Goal: Task Accomplishment & Management: Complete application form

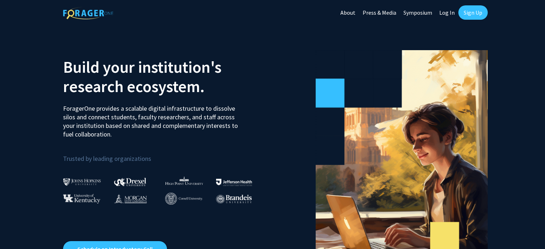
click at [455, 11] on link "Log In" at bounding box center [447, 12] width 23 height 25
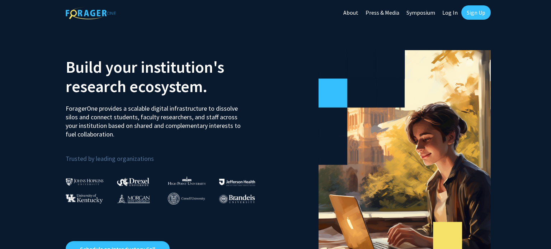
select select
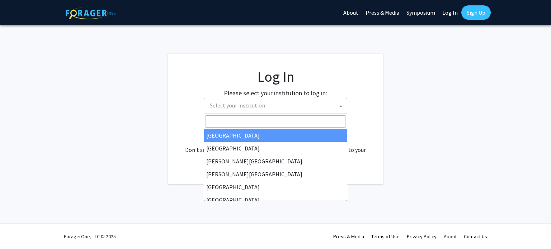
click at [290, 105] on span "Select your institution" at bounding box center [277, 105] width 140 height 15
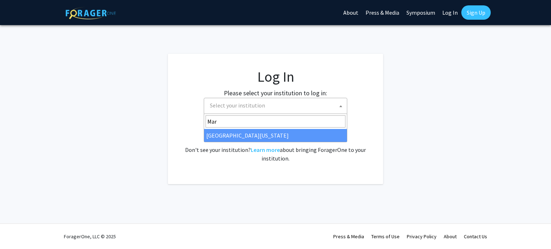
type input "Mar"
select select "31"
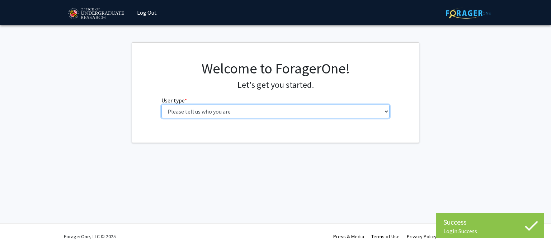
click at [247, 116] on select "Please tell us who you are Undergraduate Student Master's Student Doctoral Cand…" at bounding box center [275, 112] width 228 height 14
select select "2: masters"
click at [161, 105] on select "Please tell us who you are Undergraduate Student Master's Student Doctoral Cand…" at bounding box center [275, 112] width 228 height 14
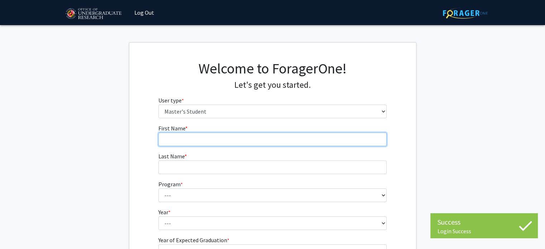
click at [205, 143] on input "First Name * required" at bounding box center [272, 140] width 228 height 14
type input "Dabeluchukwu"
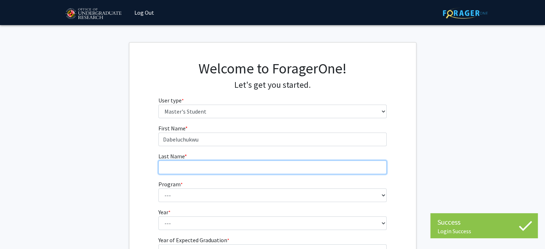
type input "Okigbo"
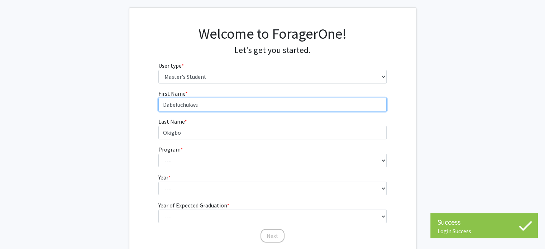
scroll to position [36, 0]
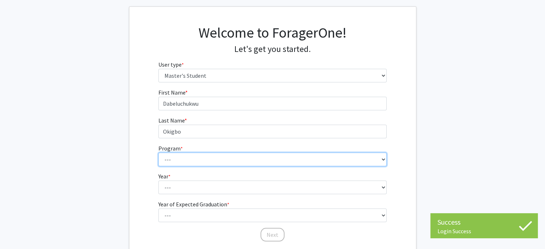
click at [201, 160] on select "--- Accounting Aerospace Engineering Agricultural and Resource Economics Americ…" at bounding box center [272, 160] width 228 height 14
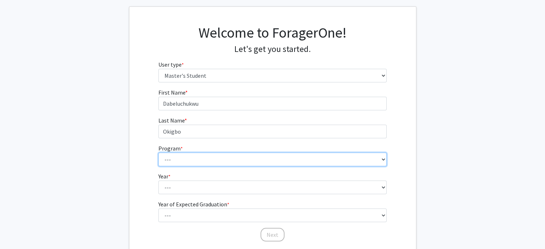
click at [204, 157] on select "--- Accounting Aerospace Engineering Agricultural and Resource Economics Americ…" at bounding box center [272, 160] width 228 height 14
select select "127: 2114"
click at [158, 153] on select "--- Accounting Aerospace Engineering Agricultural and Resource Economics Americ…" at bounding box center [272, 160] width 228 height 14
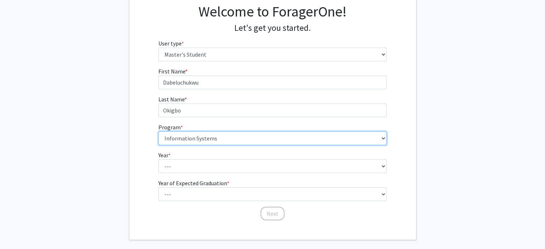
scroll to position [89, 0]
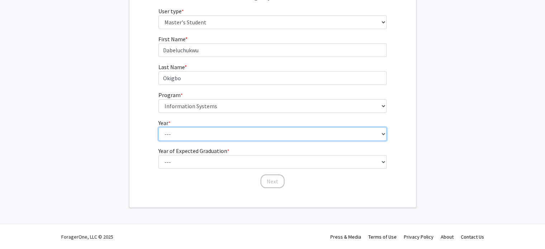
click at [185, 135] on select "--- First Year Second Year" at bounding box center [272, 134] width 228 height 14
select select "1: first_year"
click at [158, 127] on select "--- First Year Second Year" at bounding box center [272, 134] width 228 height 14
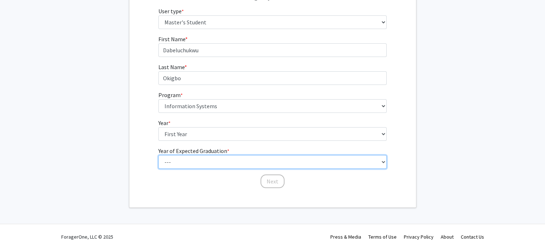
click at [193, 162] on select "--- 2025 2026 2027 2028 2029 2030 2031 2032 2033 2034" at bounding box center [272, 162] width 228 height 14
select select "2: 2026"
click at [158, 155] on select "--- 2025 2026 2027 2028 2029 2030 2031 2032 2033 2034" at bounding box center [272, 162] width 228 height 14
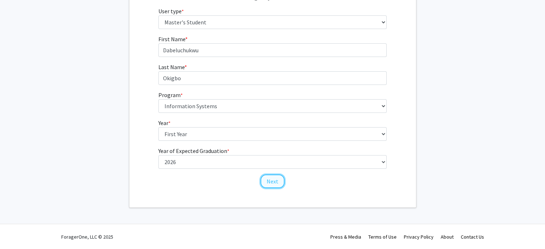
click at [264, 180] on button "Next" at bounding box center [273, 182] width 24 height 14
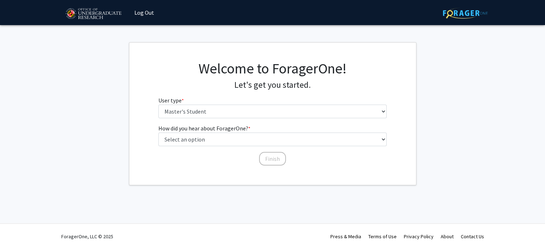
scroll to position [0, 0]
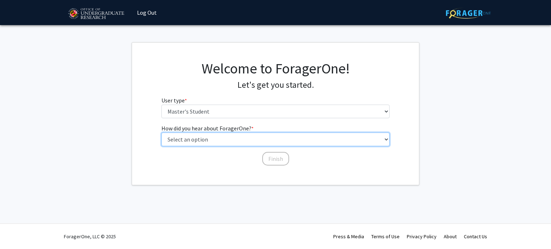
click at [219, 142] on select "Select an option Peer/student recommendation Faculty/staff recommendation Unive…" at bounding box center [275, 140] width 228 height 14
select select "2: faculty_recommendation"
click at [161, 133] on select "Select an option Peer/student recommendation Faculty/staff recommendation Unive…" at bounding box center [275, 140] width 228 height 14
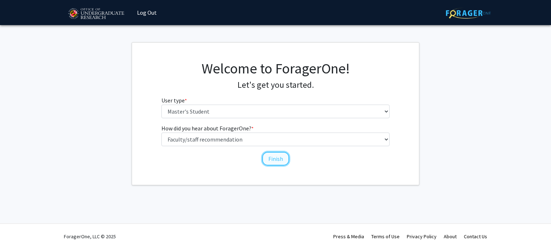
click at [280, 160] on button "Finish" at bounding box center [275, 159] width 27 height 14
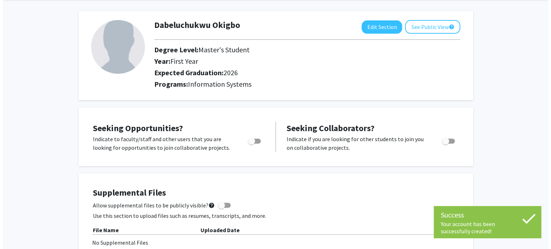
scroll to position [72, 0]
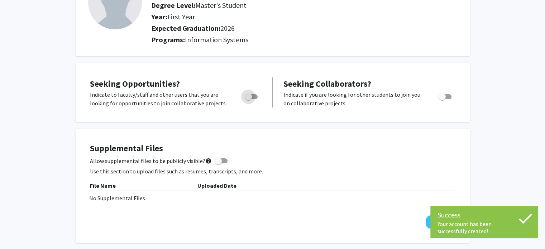
click at [249, 98] on span "Toggle" at bounding box center [248, 96] width 7 height 7
click at [248, 99] on input "Are you actively seeking opportunities?" at bounding box center [248, 99] width 0 height 0
checkbox input "true"
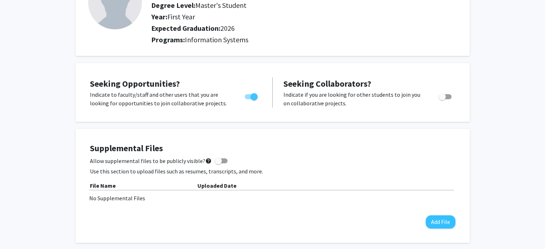
click at [445, 98] on span "Toggle" at bounding box center [442, 96] width 7 height 7
click at [442, 99] on input "Would you like to receive other student requests to work with you?" at bounding box center [442, 99] width 0 height 0
checkbox input "true"
click at [435, 219] on button "Add File" at bounding box center [441, 221] width 30 height 13
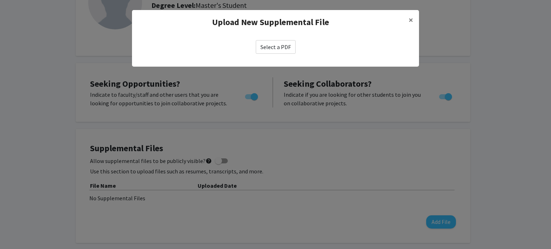
click at [272, 51] on label "Select a PDF" at bounding box center [276, 47] width 40 height 14
click at [0, 0] on input "Select a PDF" at bounding box center [0, 0] width 0 height 0
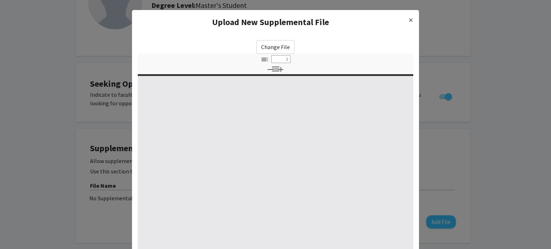
select select "custom"
type input "0"
select select "custom"
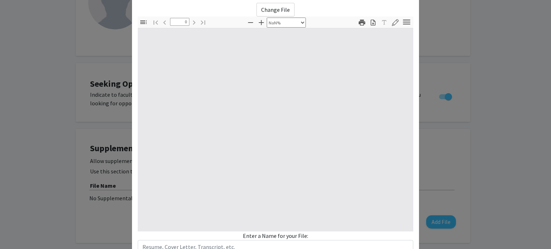
type input "1"
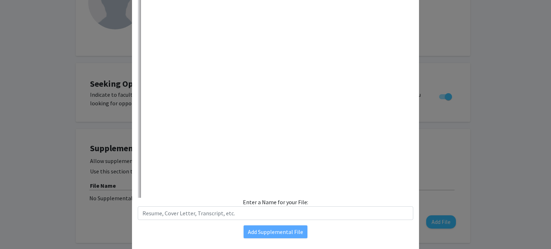
select select "auto"
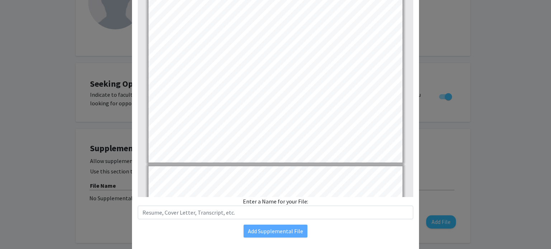
scroll to position [575, 0]
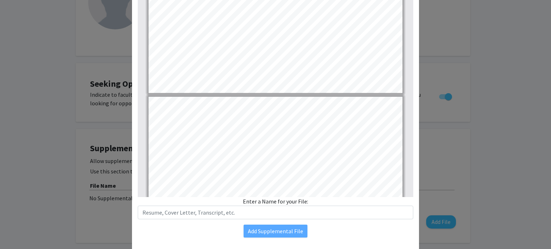
type input "4"
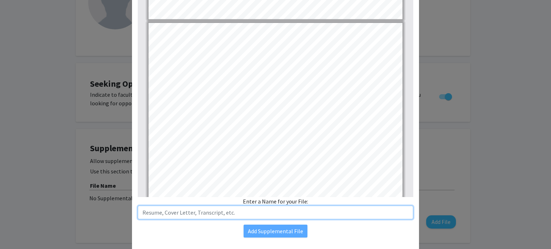
click at [241, 212] on input "text" at bounding box center [275, 213] width 275 height 14
type input "T"
type input "Dabeluchukwu Okigo Transcript"
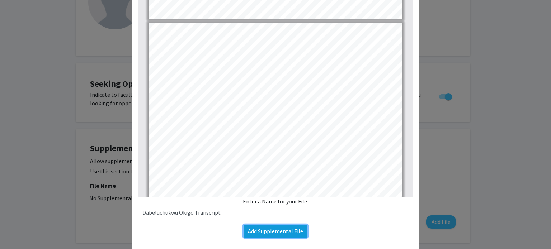
click at [255, 229] on button "Add Supplemental File" at bounding box center [275, 231] width 64 height 13
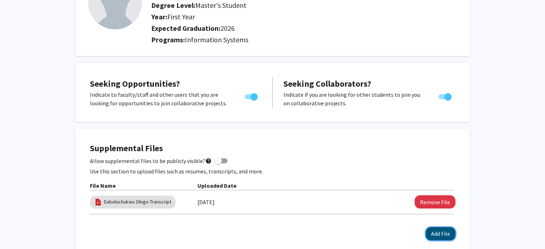
click at [446, 235] on button "Add File" at bounding box center [441, 233] width 30 height 13
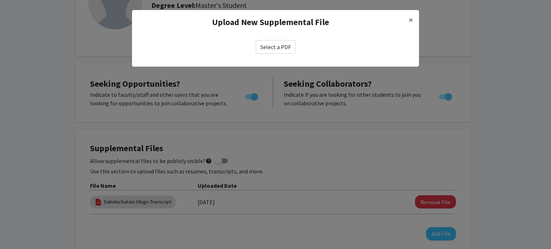
click at [275, 51] on label "Select a PDF" at bounding box center [276, 47] width 40 height 14
click at [0, 0] on input "Select a PDF" at bounding box center [0, 0] width 0 height 0
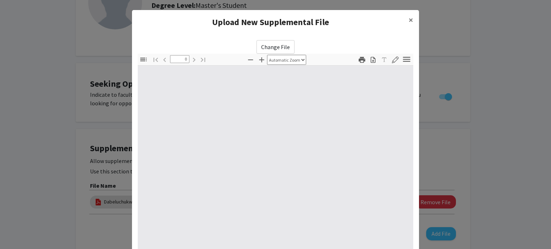
select select "custom"
type input "1"
select select "auto"
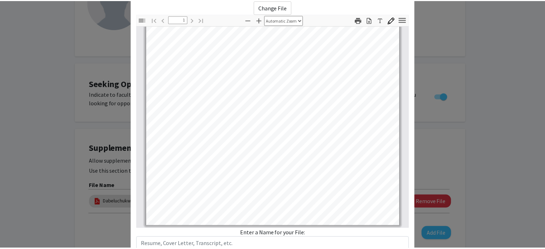
scroll to position [90, 0]
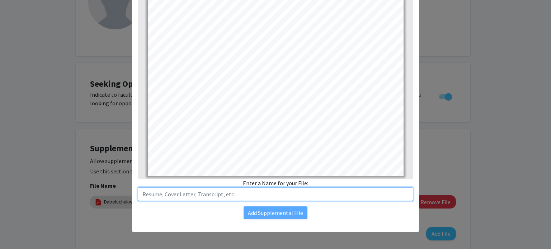
click at [197, 197] on input "text" at bounding box center [275, 195] width 275 height 14
type input "Dabeluchukwu Okigo Resume"
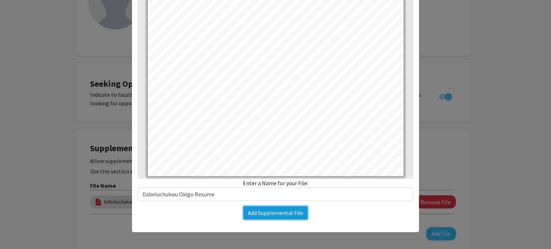
click at [260, 217] on button "Add Supplemental File" at bounding box center [275, 213] width 64 height 13
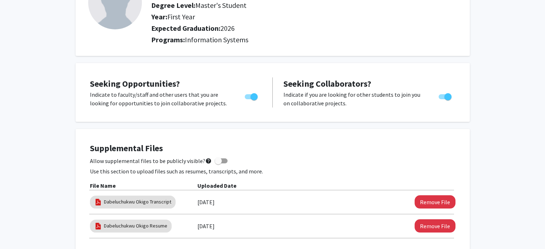
click at [260, 217] on div "File Name Uploaded Date Dabeluchukwu Okigo Transcript 08/14/2025 Remove File Da…" at bounding box center [273, 209] width 366 height 57
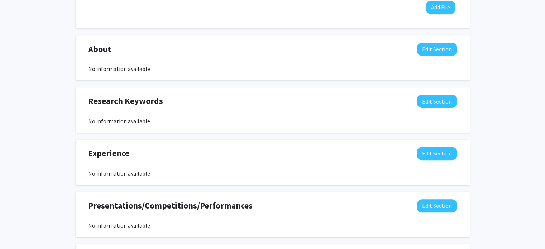
scroll to position [323, 0]
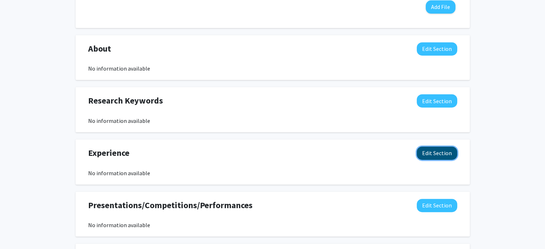
click at [435, 153] on button "Edit Section" at bounding box center [437, 153] width 41 height 13
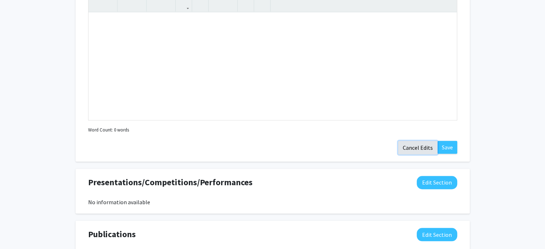
click at [417, 149] on button "Cancel Edits" at bounding box center [417, 148] width 39 height 14
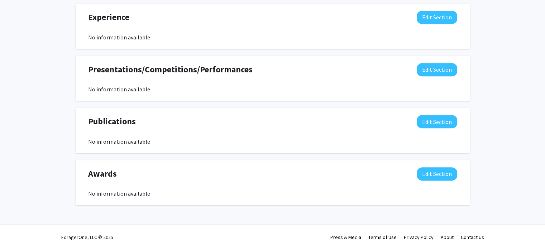
scroll to position [459, 0]
click at [430, 179] on button "Edit Section" at bounding box center [437, 173] width 41 height 13
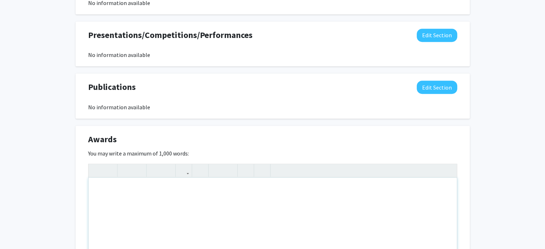
scroll to position [495, 0]
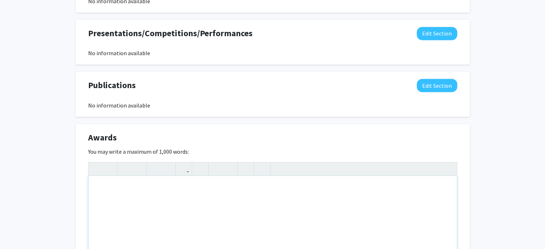
click at [140, 186] on div "Note to users with screen readers: Please deactivate our accessibility plugin f…" at bounding box center [273, 230] width 369 height 108
type textarea "<p>Magna Cum Laude</p><p>7x Deans List</p>"
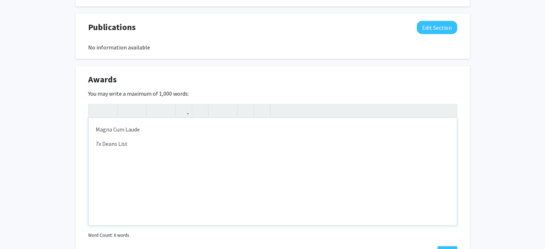
scroll to position [615, 0]
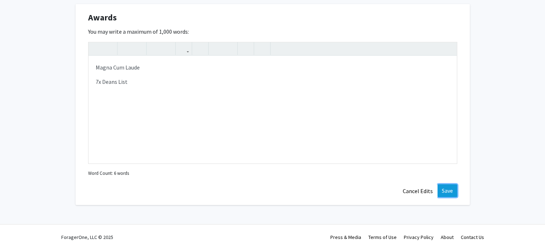
click at [446, 189] on button "Save" at bounding box center [448, 190] width 20 height 13
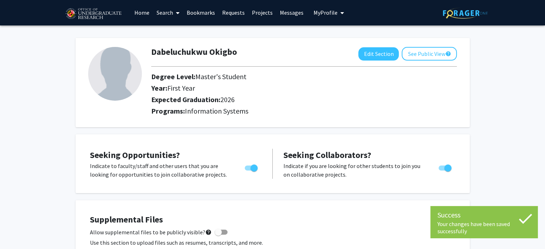
scroll to position [0, 0]
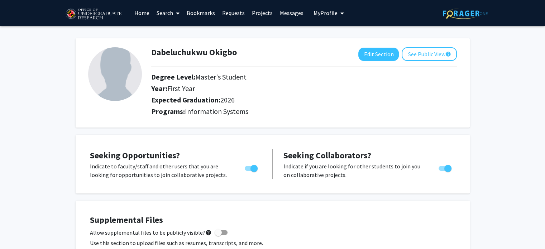
click at [125, 77] on img at bounding box center [115, 74] width 54 height 54
click at [426, 53] on button "See Public View help" at bounding box center [429, 54] width 55 height 14
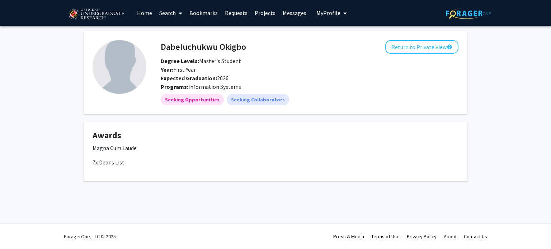
click at [141, 14] on link "Home" at bounding box center [144, 12] width 22 height 25
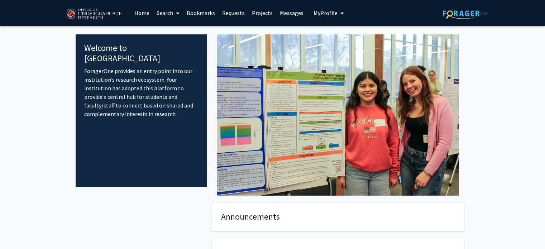
click at [175, 13] on span at bounding box center [176, 13] width 6 height 25
click at [182, 34] on span "Faculty/Staff" at bounding box center [179, 33] width 53 height 14
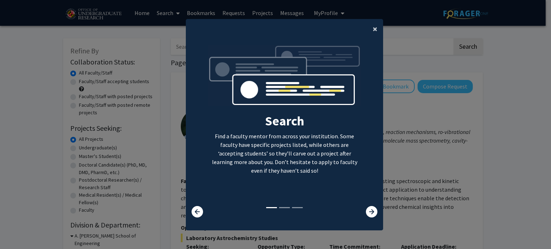
click at [374, 25] on button "×" at bounding box center [375, 29] width 16 height 20
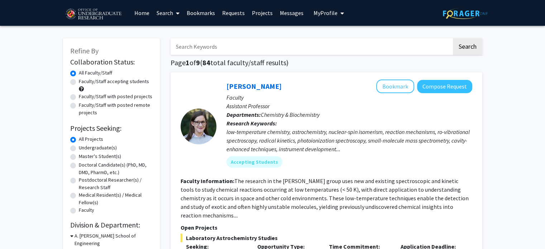
click at [95, 80] on label "Faculty/Staff accepting students" at bounding box center [114, 82] width 70 height 8
click at [84, 80] on input "Faculty/Staff accepting students" at bounding box center [81, 80] width 5 height 5
radio input "true"
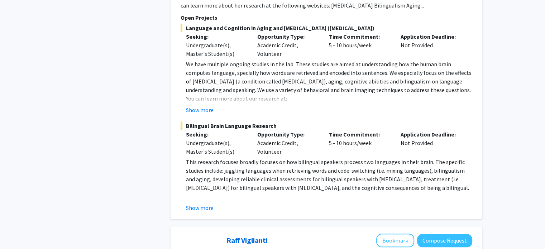
scroll to position [574, 0]
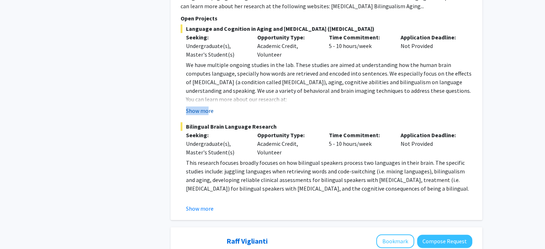
drag, startPoint x: 211, startPoint y: 96, endPoint x: 209, endPoint y: 100, distance: 4.2
click at [209, 100] on fg-read-more "We have multiple ongoing studies in the lab. These studies are aimed at underst…" at bounding box center [327, 88] width 292 height 54
click at [208, 106] on button "Show more" at bounding box center [200, 110] width 28 height 9
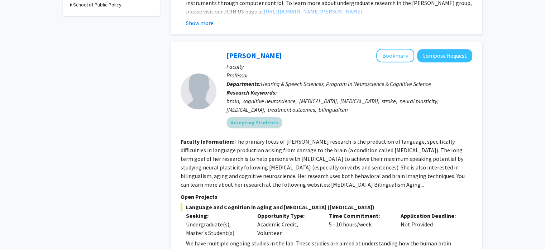
scroll to position [394, 0]
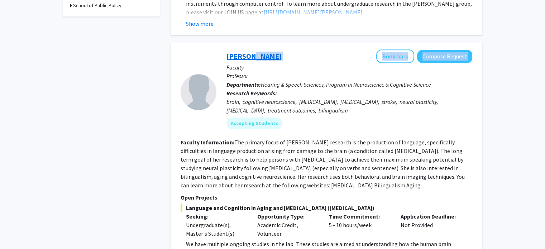
drag, startPoint x: 298, startPoint y: 50, endPoint x: 250, endPoint y: 49, distance: 48.8
click at [250, 49] on div "Yasmeen Faroqi-Shah Bookmark Compose Request" at bounding box center [350, 56] width 246 height 14
click at [219, 51] on div "Yasmeen Faroqi-Shah Bookmark Compose Request Faculty Professor Departments: Hea…" at bounding box center [345, 91] width 256 height 85
drag, startPoint x: 215, startPoint y: 49, endPoint x: 260, endPoint y: 46, distance: 45.2
click at [260, 49] on section "Yasmeen Faroqi-Shah Bookmark Compose Request Faculty Professor Departments: Hea…" at bounding box center [327, 91] width 292 height 85
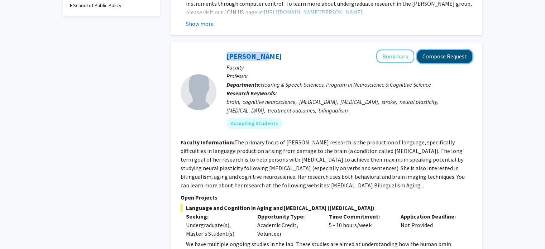
click at [445, 50] on button "Compose Request" at bounding box center [444, 56] width 55 height 13
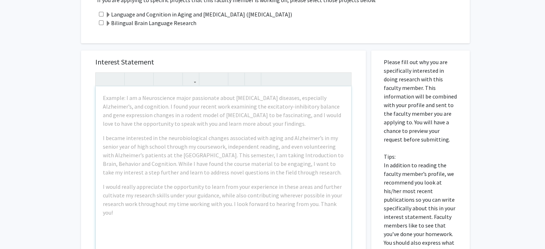
scroll to position [287, 0]
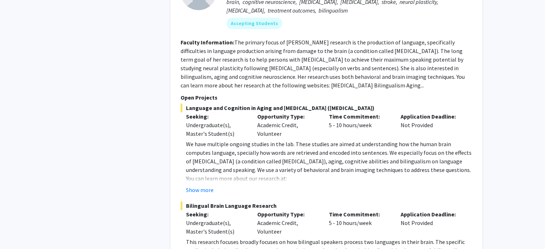
scroll to position [502, 0]
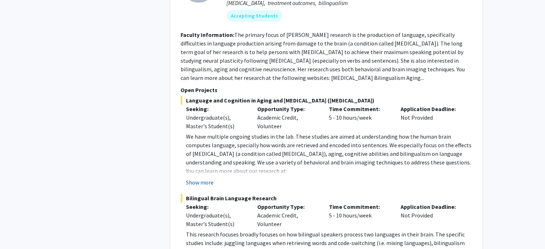
click at [208, 178] on button "Show more" at bounding box center [200, 182] width 28 height 9
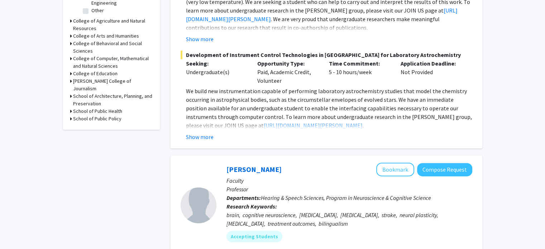
scroll to position [323, 0]
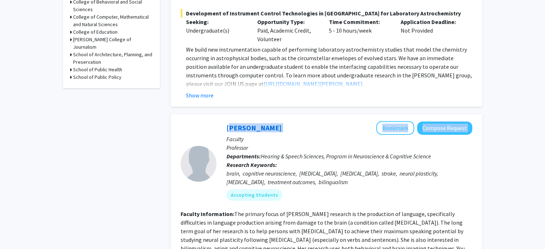
drag, startPoint x: 308, startPoint y: 120, endPoint x: 225, endPoint y: 119, distance: 82.5
click at [225, 121] on div "Yasmeen Faroqi-Shah Bookmark Compose Request Faculty Professor Departments: Hea…" at bounding box center [345, 163] width 256 height 85
click at [298, 121] on div "Yasmeen Faroqi-Shah Bookmark Compose Request" at bounding box center [350, 128] width 246 height 14
drag, startPoint x: 298, startPoint y: 119, endPoint x: 233, endPoint y: 119, distance: 65.2
click at [233, 121] on div "Yasmeen Faroqi-Shah Bookmark Compose Request" at bounding box center [350, 128] width 246 height 14
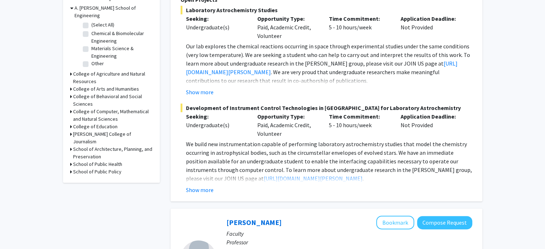
scroll to position [52, 0]
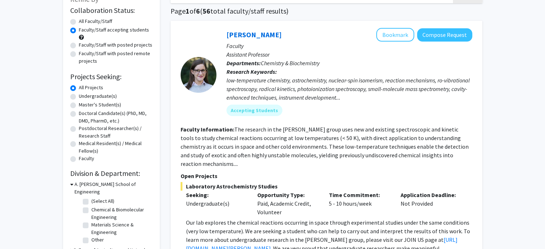
click at [104, 104] on label "Master's Student(s)" at bounding box center [100, 105] width 42 height 8
click at [84, 104] on input "Master's Student(s)" at bounding box center [81, 103] width 5 height 5
radio input "true"
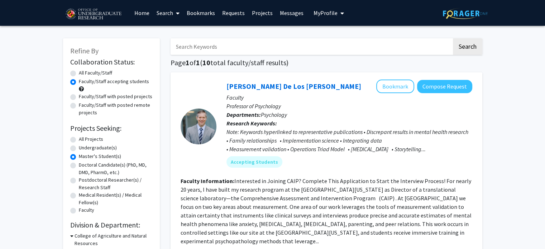
click at [79, 73] on label "All Faculty/Staff" at bounding box center [95, 73] width 33 height 8
click at [79, 73] on input "All Faculty/Staff" at bounding box center [81, 71] width 5 height 5
radio input "true"
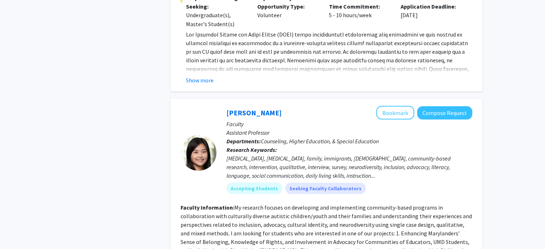
scroll to position [1326, 0]
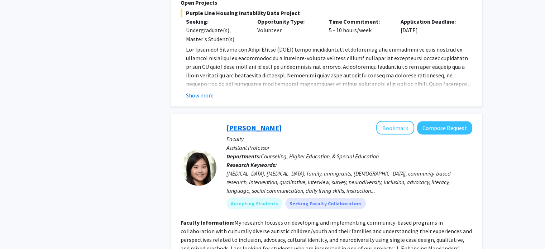
drag, startPoint x: 272, startPoint y: 110, endPoint x: 248, endPoint y: 111, distance: 24.0
click at [247, 121] on div "Veronica Kang Bookmark Compose Request" at bounding box center [350, 128] width 246 height 14
click at [447, 121] on button "Compose Request" at bounding box center [444, 127] width 55 height 13
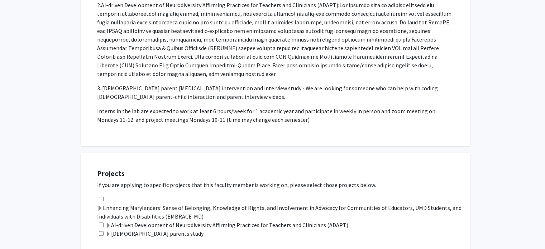
scroll to position [323, 0]
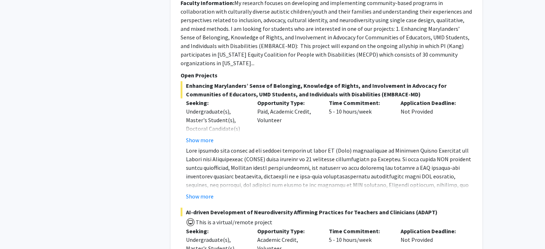
scroll to position [1542, 0]
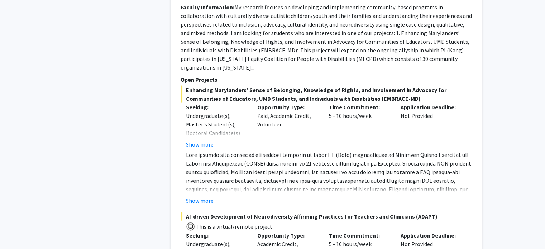
click at [206, 130] on div "Enhancing Marylanders’ Sense of Belonging, Knowledge of Rights, and Involvement…" at bounding box center [327, 145] width 292 height 119
click at [208, 140] on button "Show more" at bounding box center [200, 144] width 28 height 9
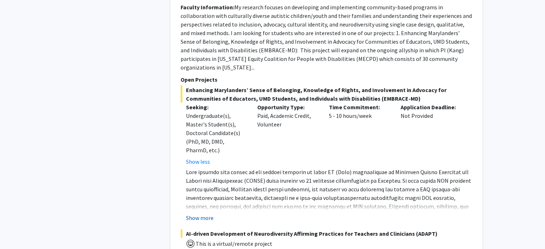
click at [199, 214] on button "Show more" at bounding box center [200, 218] width 28 height 9
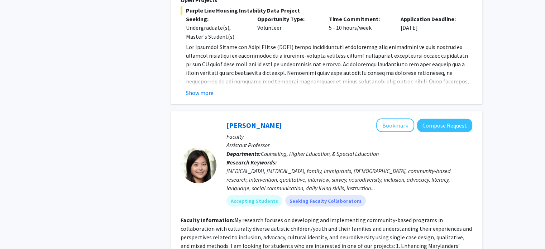
scroll to position [1326, 0]
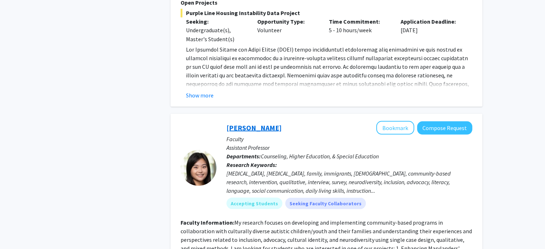
drag, startPoint x: 275, startPoint y: 106, endPoint x: 227, endPoint y: 111, distance: 48.7
click at [227, 121] on div "Veronica Kang Bookmark Compose Request" at bounding box center [350, 128] width 246 height 14
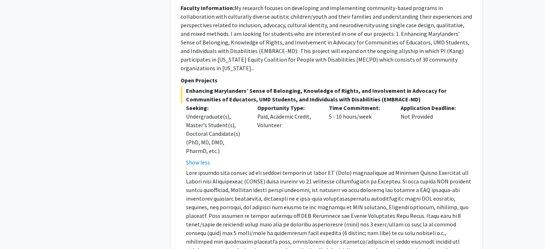
scroll to position [1542, 0]
click at [186, 86] on span "Enhancing Marylanders’ Sense of Belonging, Knowledge of Rights, and Involvement…" at bounding box center [327, 94] width 292 height 17
drag, startPoint x: 184, startPoint y: 68, endPoint x: 296, endPoint y: 71, distance: 112.6
click at [296, 86] on span "Enhancing Marylanders’ Sense of Belonging, Knowledge of Rights, and Involvement…" at bounding box center [327, 94] width 292 height 17
copy span "Enhancing Marylanders’ Sense of Belonging"
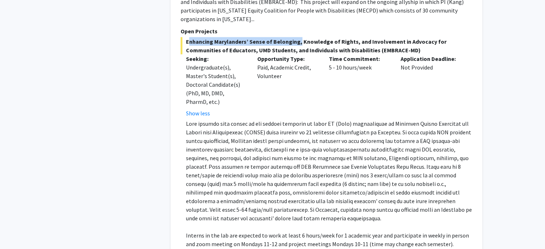
scroll to position [1577, 0]
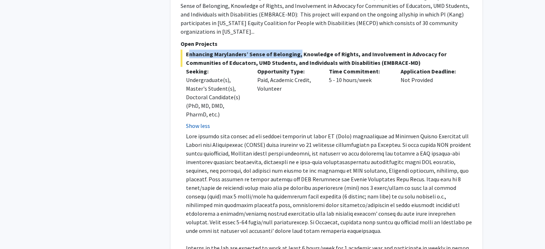
click at [203, 122] on button "Show less" at bounding box center [198, 126] width 24 height 9
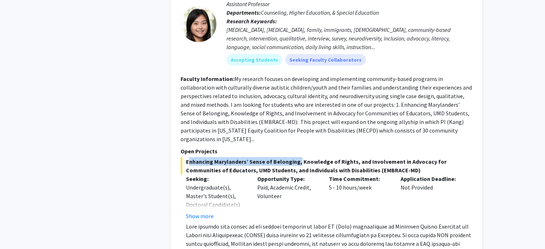
scroll to position [1470, 0]
copy span "Enhancing Marylanders’ Sense of Belonging"
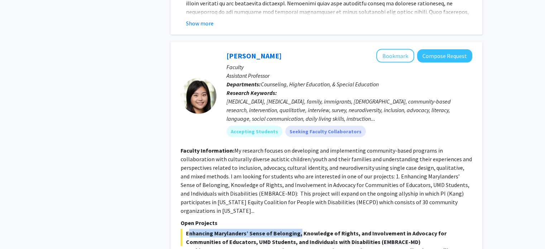
scroll to position [1542, 0]
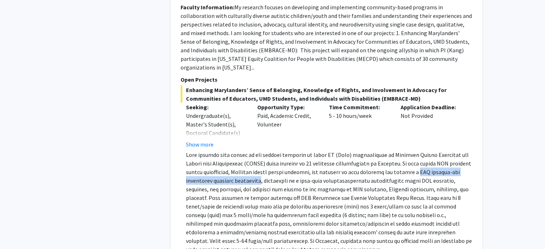
drag, startPoint x: 395, startPoint y: 152, endPoint x: 229, endPoint y: 162, distance: 165.6
click at [229, 162] on p at bounding box center [329, 202] width 286 height 103
copy p "UMD student-led disability advocacy initiative"
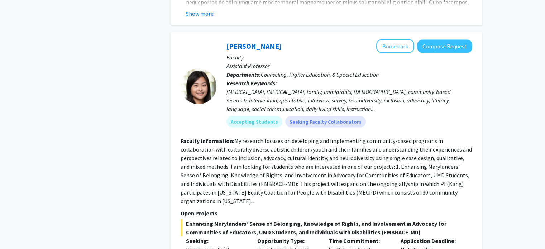
scroll to position [1398, 0]
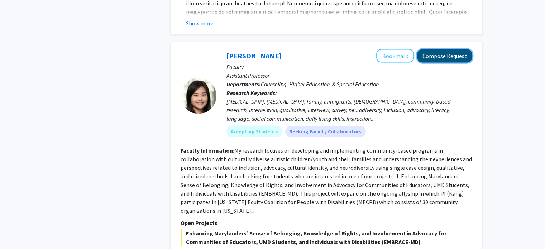
click at [447, 49] on button "Compose Request" at bounding box center [444, 55] width 55 height 13
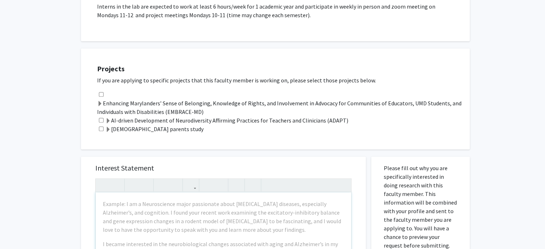
scroll to position [466, 0]
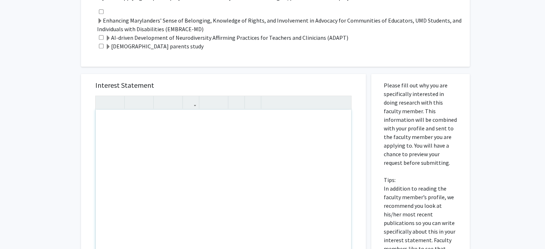
click at [162, 132] on div "Note to users with screen readers: Please press Alt+0 or Option+0 to deactivate…" at bounding box center [224, 192] width 256 height 164
paste div "Note to users with screen readers: Please press Alt+0 or Option+0 to deactivate…"
type textarea "<p>Dear Dr.Kang </p> <p>My name is Dabeluchukwu Okigbo, and I'm a recent INFOSC…"
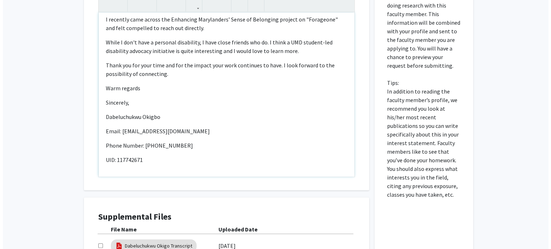
scroll to position [645, 0]
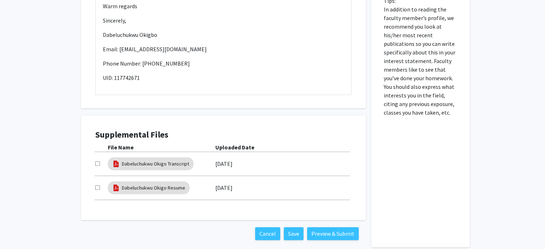
click at [100, 160] on div at bounding box center [101, 164] width 13 height 9
click at [97, 161] on input "checkbox" at bounding box center [97, 163] width 5 height 5
checkbox input "true"
click at [99, 184] on div at bounding box center [101, 188] width 13 height 9
click at [326, 227] on button "Preview & Submit" at bounding box center [333, 233] width 52 height 13
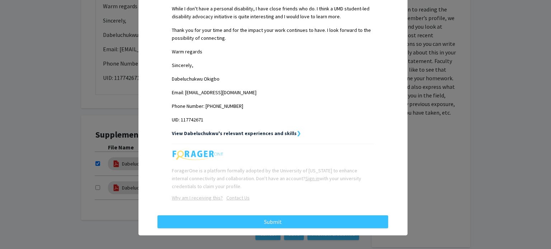
scroll to position [273, 0]
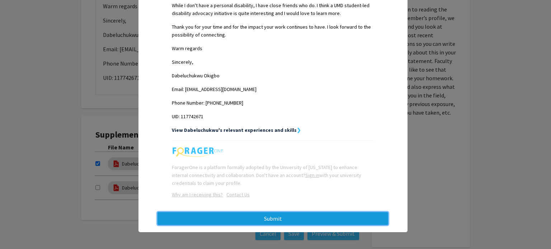
click at [285, 219] on button "Submit" at bounding box center [272, 218] width 231 height 13
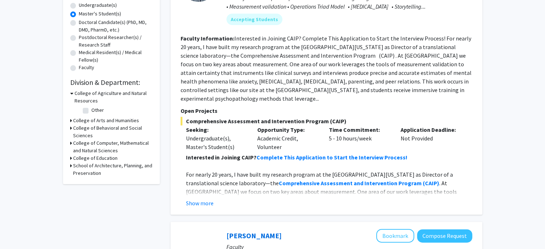
scroll to position [143, 0]
click at [208, 198] on button "Show more" at bounding box center [200, 202] width 28 height 9
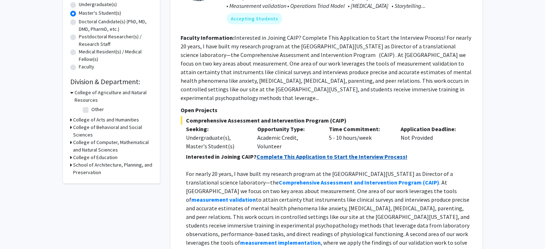
click at [299, 153] on strong "Complete This Application to Start the Interview Process!" at bounding box center [332, 156] width 151 height 7
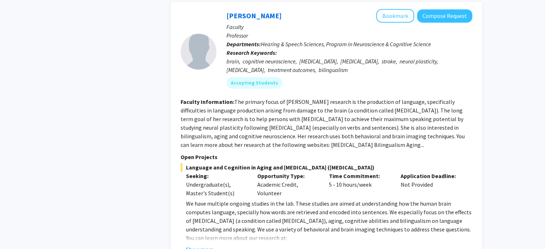
scroll to position [502, 0]
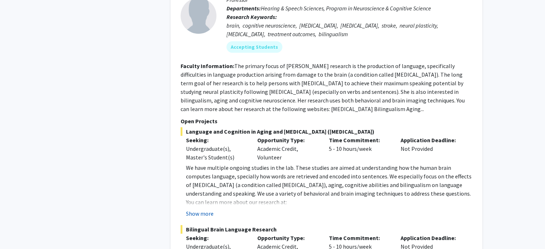
click at [212, 209] on button "Show more" at bounding box center [200, 213] width 28 height 9
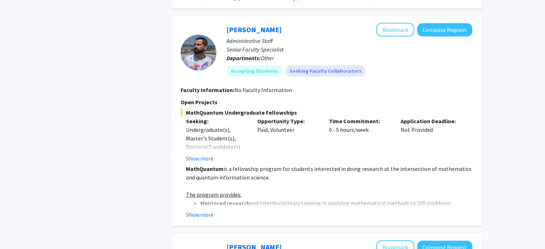
scroll to position [2151, 0]
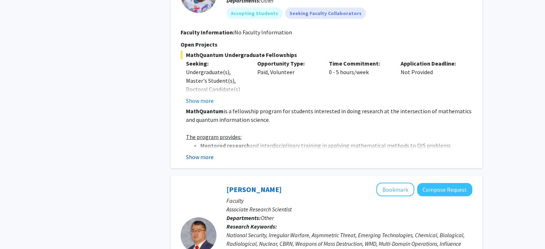
click at [207, 153] on button "Show more" at bounding box center [200, 157] width 28 height 9
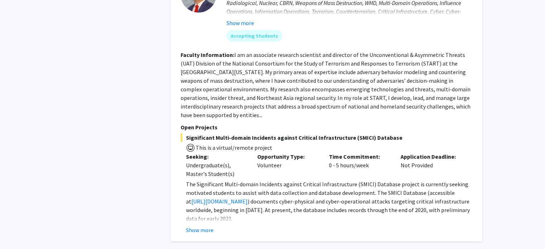
scroll to position [2761, 0]
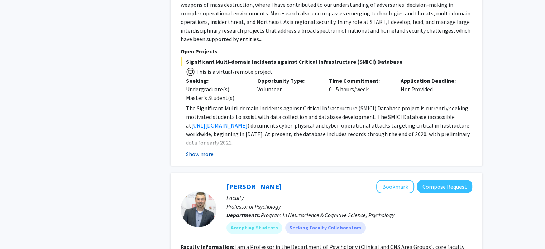
click at [191, 150] on button "Show more" at bounding box center [200, 154] width 28 height 9
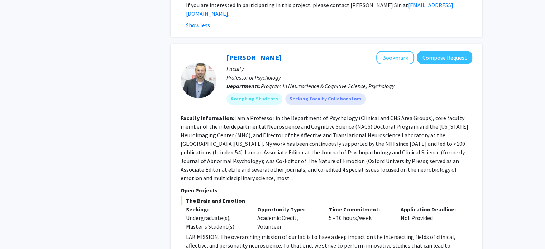
scroll to position [3080, 0]
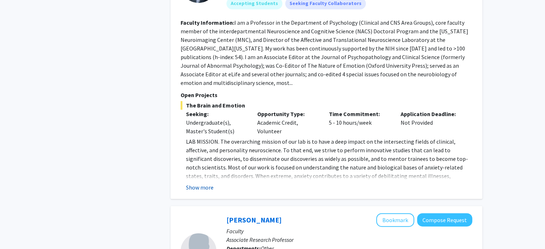
click at [210, 183] on button "Show more" at bounding box center [200, 187] width 28 height 9
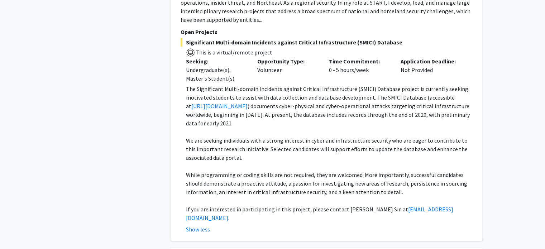
scroll to position [2793, 0]
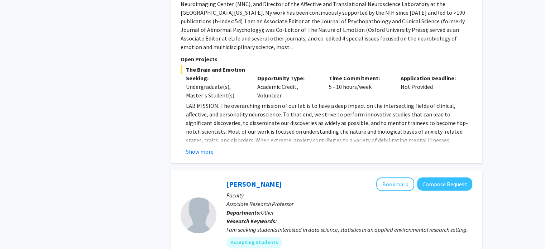
scroll to position [2972, 0]
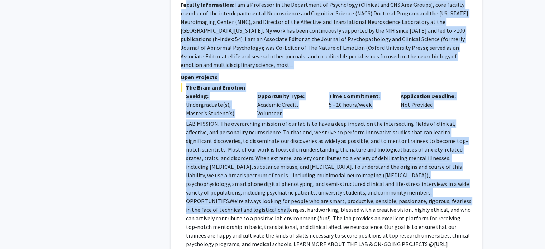
scroll to position [3115, 0]
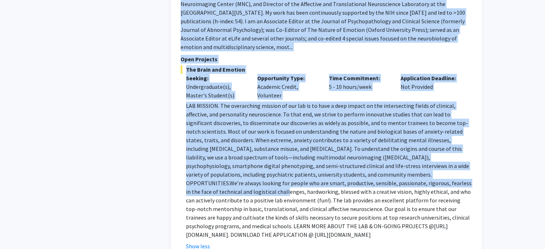
drag, startPoint x: 214, startPoint y: 20, endPoint x: 372, endPoint y: 179, distance: 223.6
click at [372, 179] on fg-search-faculty "Alexander Shackman Bookmark Compose Request Faculty Professor of Psychology Dep…" at bounding box center [327, 85] width 292 height 331
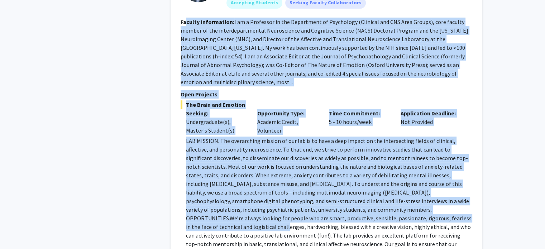
scroll to position [3080, 0]
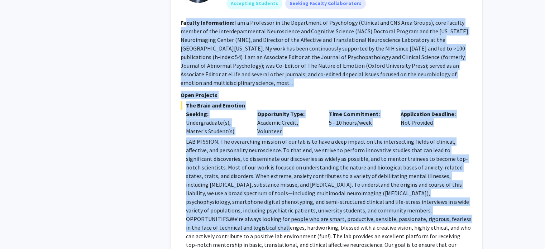
click at [469, 138] on p "LAB MISSION. The overarching mission of our lab is to have a deep impact on the…" at bounding box center [329, 206] width 286 height 138
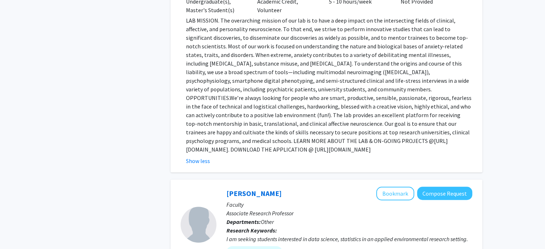
scroll to position [3332, 0]
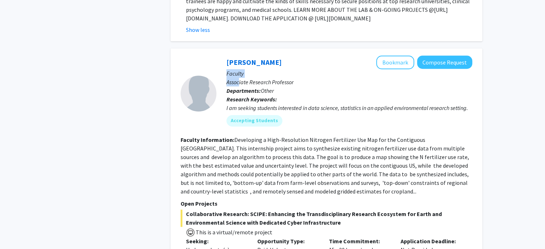
drag, startPoint x: 273, startPoint y: 11, endPoint x: 254, endPoint y: 30, distance: 26.9
click at [238, 56] on div "Dong Liang Bookmark Compose Request Faculty Associate Research Professor Depart…" at bounding box center [345, 94] width 256 height 76
drag, startPoint x: 269, startPoint y: 9, endPoint x: 242, endPoint y: 3, distance: 27.5
click at [266, 56] on div "Dong Liang Bookmark Compose Request" at bounding box center [350, 63] width 246 height 14
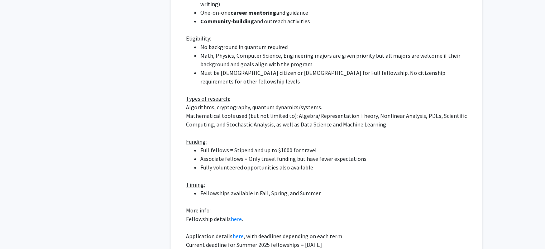
scroll to position [2366, 0]
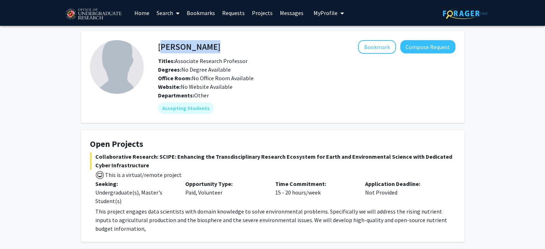
drag, startPoint x: 207, startPoint y: 46, endPoint x: 159, endPoint y: 43, distance: 47.4
click at [159, 43] on div "[PERSON_NAME] Bookmark Compose Request" at bounding box center [307, 47] width 308 height 14
copy h4 "[PERSON_NAME]"
